Goal: Transaction & Acquisition: Register for event/course

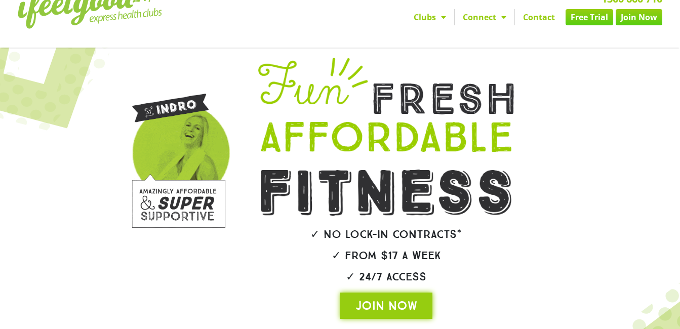
scroll to position [31, 0]
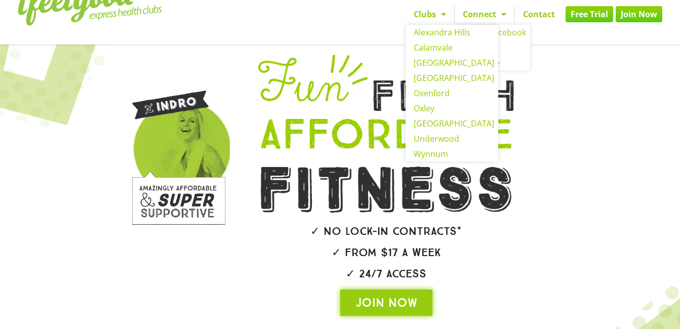
click at [443, 14] on span "Menu" at bounding box center [441, 14] width 10 height 18
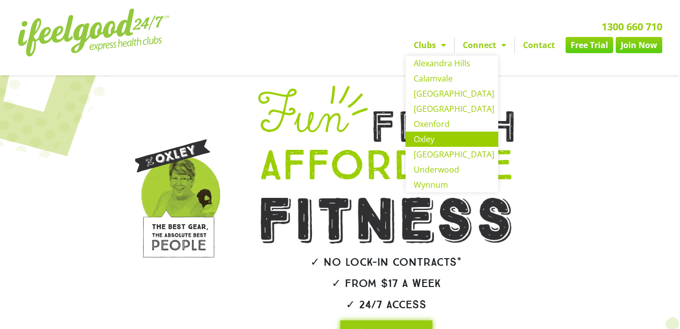
click at [429, 136] on link "Oxley" at bounding box center [452, 139] width 93 height 15
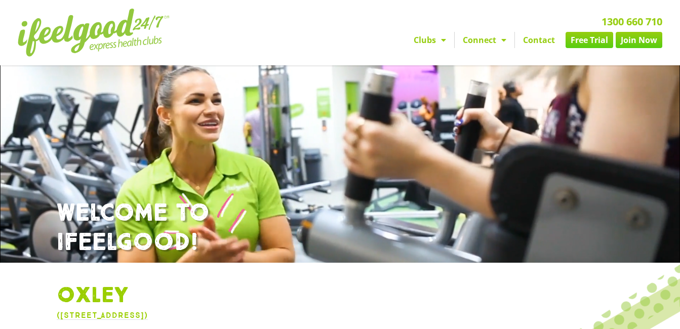
click at [646, 42] on link "Join Now" at bounding box center [639, 40] width 47 height 16
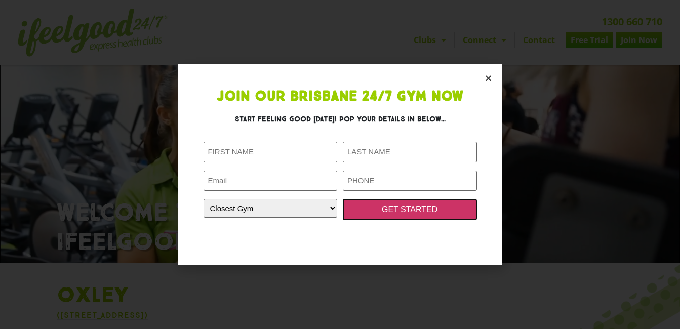
click at [423, 209] on input "GET STARTED" at bounding box center [410, 209] width 134 height 21
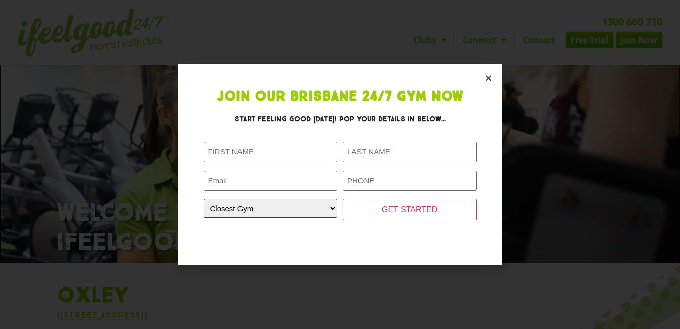
click at [326, 205] on select "Closest Gym [GEOGRAPHIC_DATA] [GEOGRAPHIC_DATA] [GEOGRAPHIC_DATA] [GEOGRAPHIC_D…" at bounding box center [271, 208] width 134 height 19
select select "Oxley"
click at [204, 199] on select "Closest Gym [GEOGRAPHIC_DATA] [GEOGRAPHIC_DATA] [GEOGRAPHIC_DATA] [GEOGRAPHIC_D…" at bounding box center [271, 208] width 134 height 19
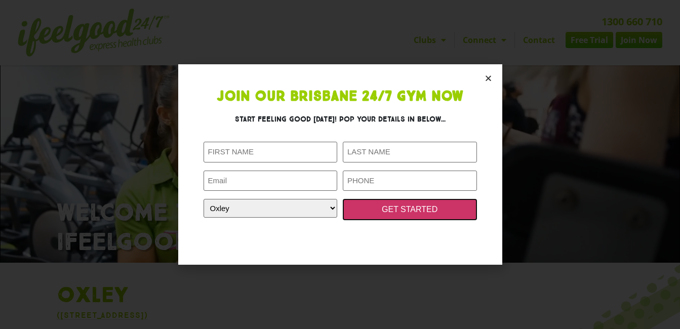
click at [403, 210] on input "GET STARTED" at bounding box center [410, 209] width 134 height 21
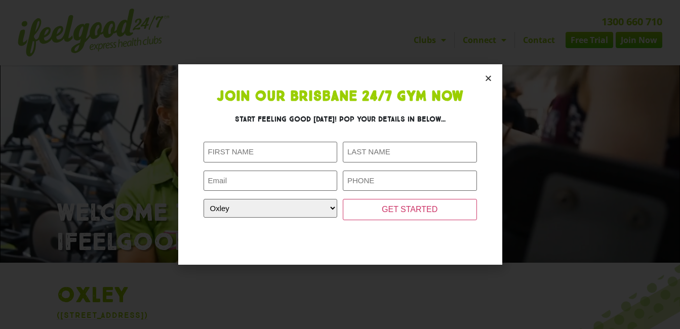
click at [490, 75] on icon "Close" at bounding box center [489, 78] width 8 height 8
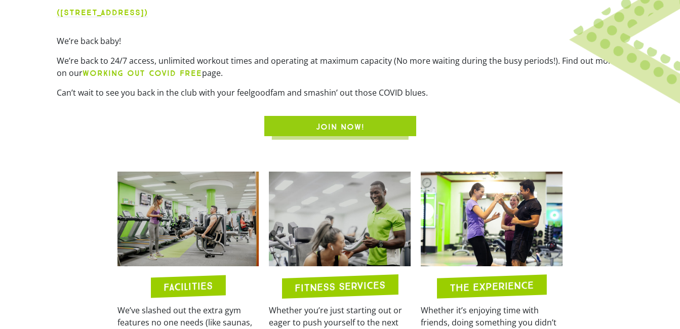
scroll to position [351, 0]
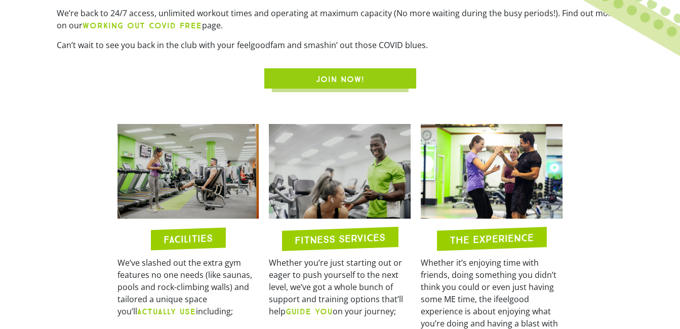
click at [344, 70] on link "JOIN NOW!" at bounding box center [340, 78] width 152 height 20
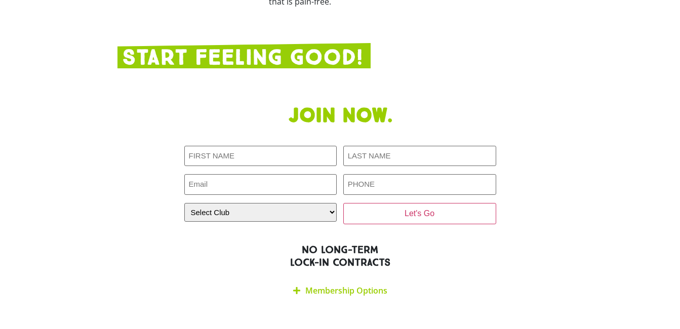
scroll to position [1580, 0]
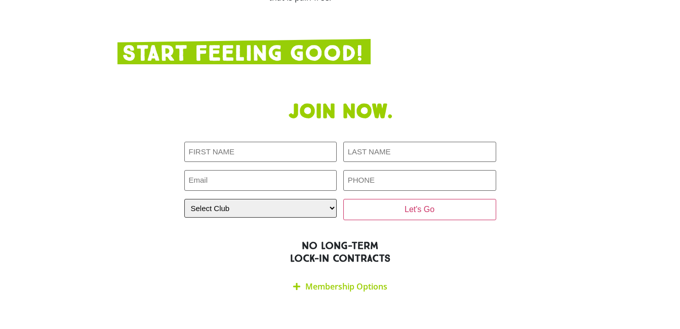
click at [326, 199] on select "Select Club [GEOGRAPHIC_DATA] [GEOGRAPHIC_DATA] [GEOGRAPHIC_DATA] [GEOGRAPHIC_D…" at bounding box center [260, 208] width 153 height 19
click at [479, 260] on div "Join now. First NAME (Required) LAST NAME (Required) Email (Required) PHONE (Re…" at bounding box center [340, 199] width 456 height 209
click at [354, 281] on link "Membership Options" at bounding box center [346, 286] width 82 height 11
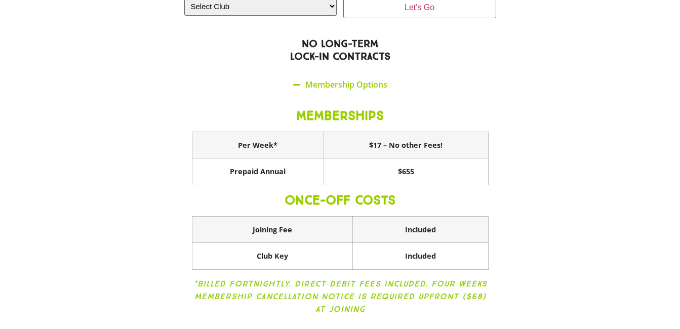
scroll to position [1792, 0]
